Goal: Task Accomplishment & Management: Use online tool/utility

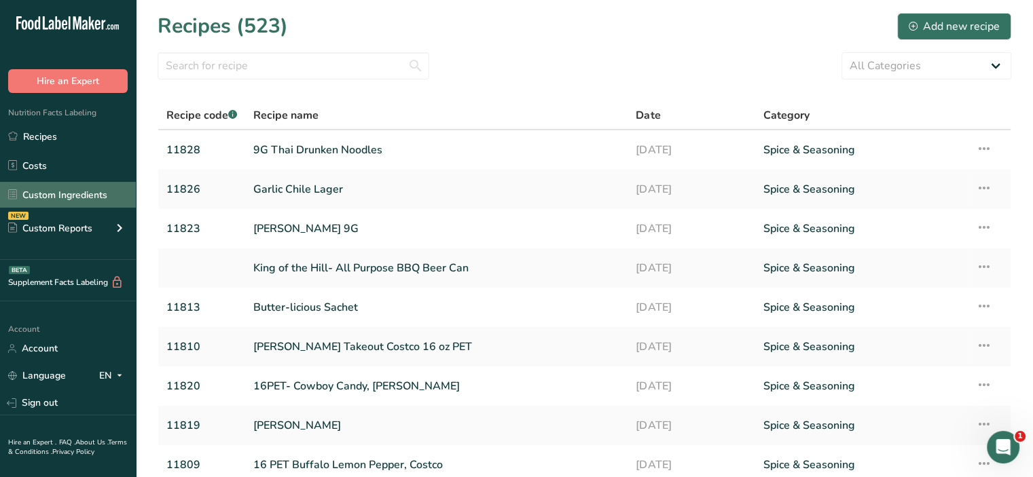
click at [84, 203] on link "Custom Ingredients" at bounding box center [68, 195] width 136 height 26
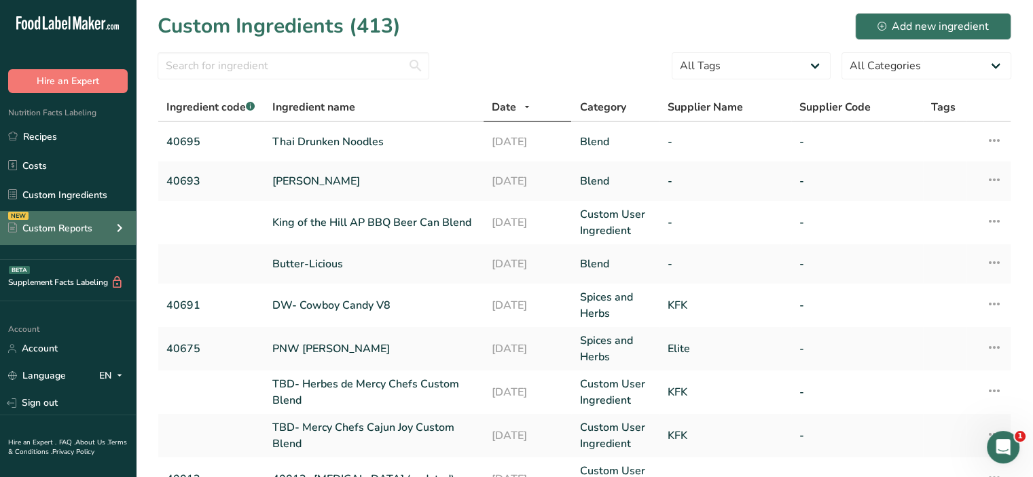
click at [71, 233] on div "Custom Reports" at bounding box center [50, 228] width 84 height 14
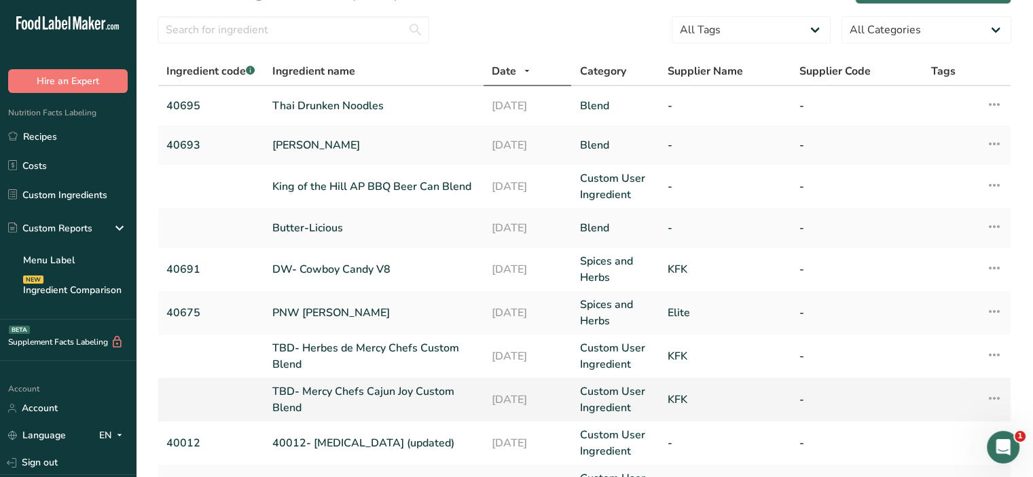
scroll to position [68, 0]
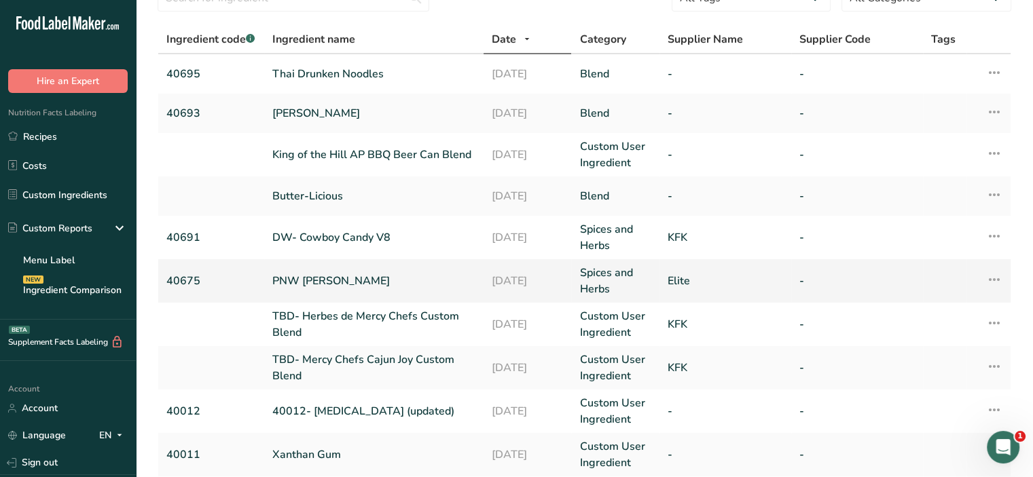
click at [329, 274] on link "PNW Teriyaki" at bounding box center [373, 281] width 203 height 16
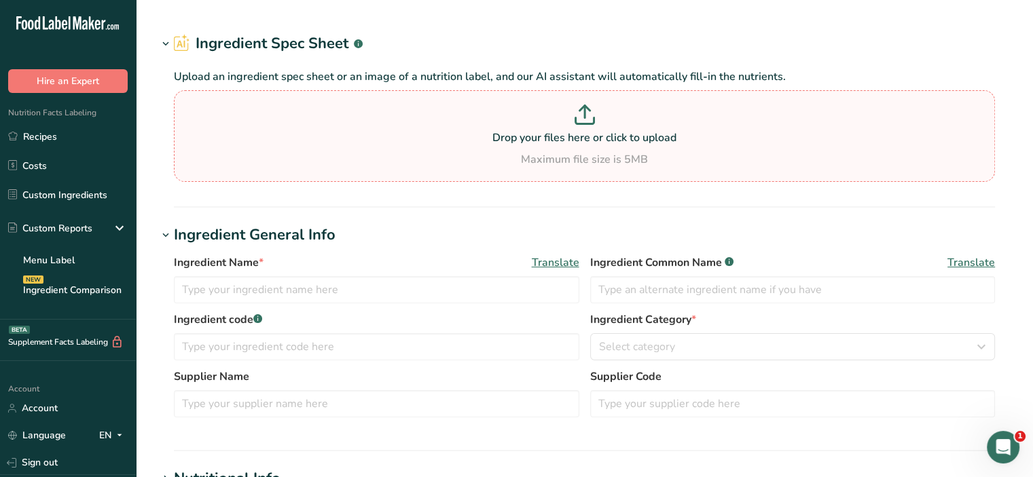
type input "PNW Teriyaki"
type input "40675"
type input "Elite"
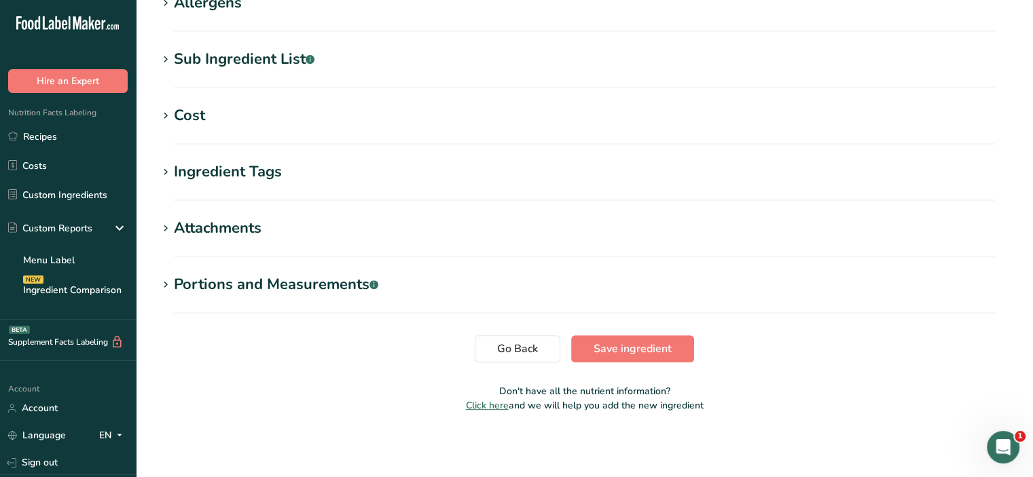
scroll to position [291, 0]
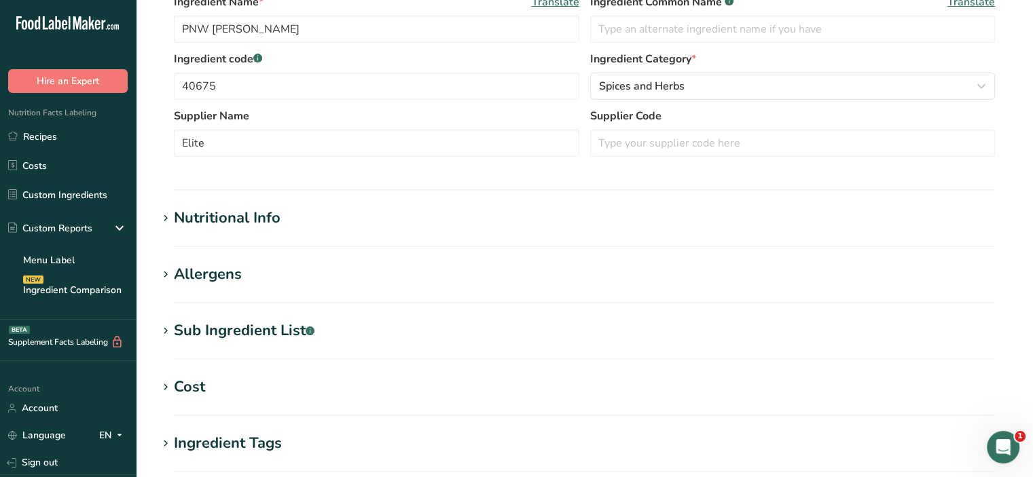
click at [367, 224] on h1 "Nutritional Info" at bounding box center [585, 218] width 854 height 22
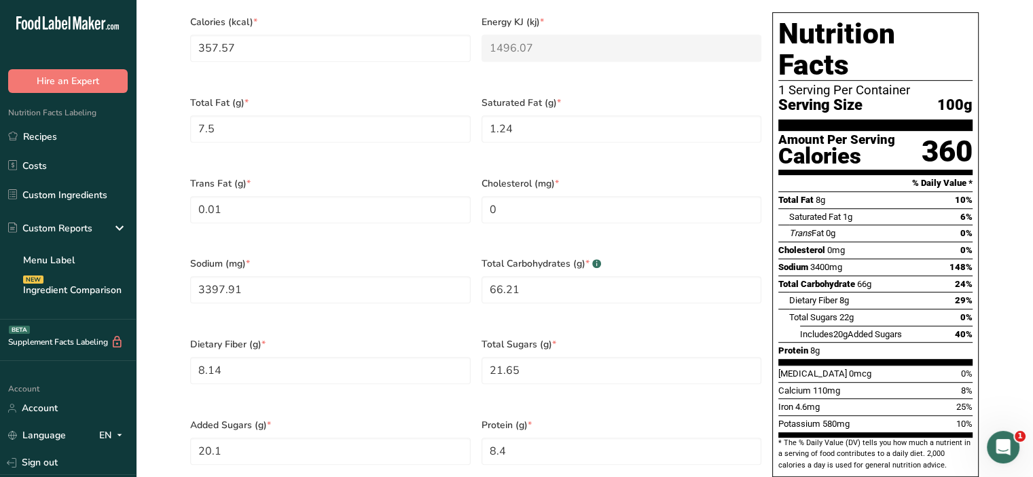
scroll to position [495, 0]
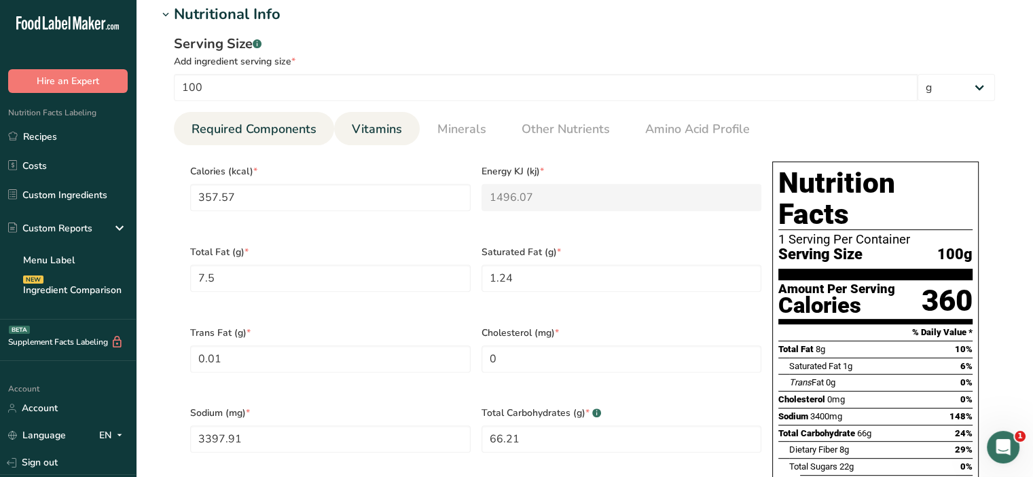
click at [348, 130] on link "Vitamins" at bounding box center [376, 129] width 61 height 35
